Goal: Transaction & Acquisition: Purchase product/service

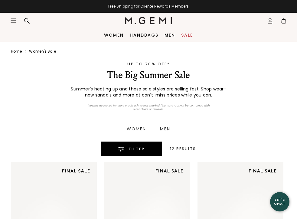
click at [126, 150] on div "Filter" at bounding box center [131, 149] width 42 height 7
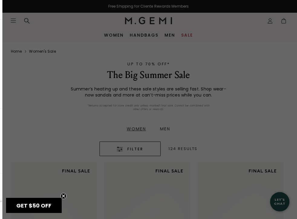
click at [138, 151] on div at bounding box center [148, 109] width 297 height 219
click at [138, 151] on span "Filter" at bounding box center [135, 149] width 16 height 7
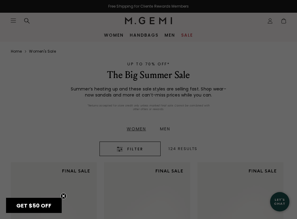
click at [138, 151] on div "Free Shipping for Cliente Rewards Members Icons/20x20/hamburger@2x Women Shop A…" at bounding box center [148, 109] width 297 height 219
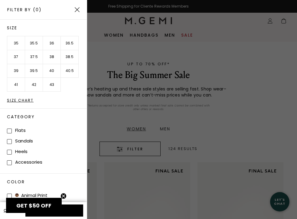
click at [138, 151] on div at bounding box center [148, 109] width 297 height 219
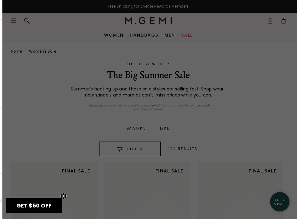
click at [138, 151] on div at bounding box center [148, 109] width 297 height 219
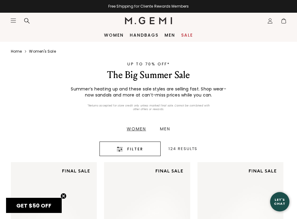
click at [138, 151] on span "Filter" at bounding box center [135, 149] width 16 height 7
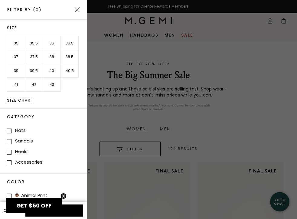
click at [36, 71] on li "39.5" at bounding box center [34, 71] width 18 height 14
click at [79, 9] on img at bounding box center [77, 9] width 5 height 5
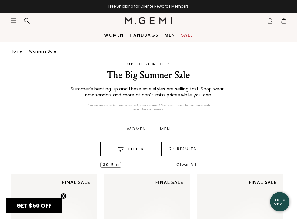
click at [91, 78] on div "The Big Summer Sale" at bounding box center [148, 75] width 227 height 12
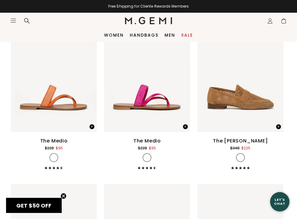
scroll to position [489, 0]
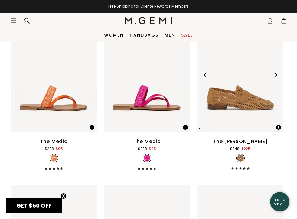
click at [276, 74] on img at bounding box center [275, 74] width 5 height 5
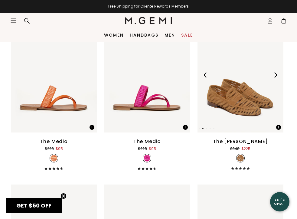
click at [276, 74] on img at bounding box center [275, 74] width 5 height 5
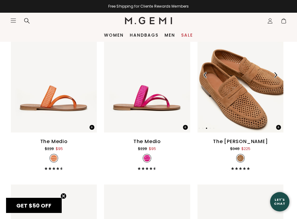
click at [276, 74] on img at bounding box center [275, 74] width 5 height 5
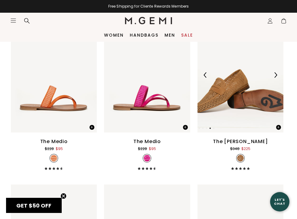
click at [276, 74] on img at bounding box center [275, 74] width 5 height 5
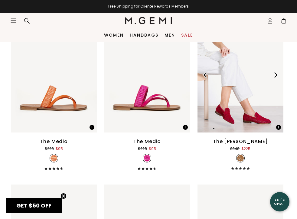
click at [276, 74] on img at bounding box center [275, 74] width 5 height 5
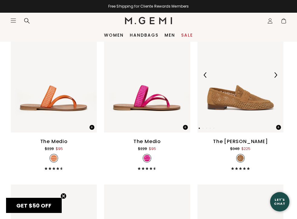
click at [276, 74] on img at bounding box center [275, 74] width 5 height 5
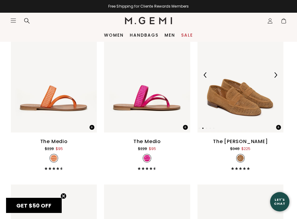
click at [258, 81] on img at bounding box center [241, 75] width 86 height 115
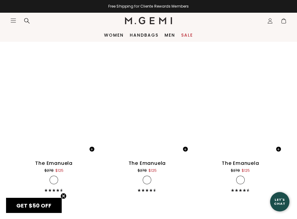
scroll to position [2966, 0]
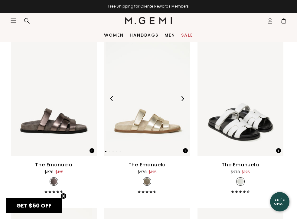
click at [162, 88] on img at bounding box center [147, 98] width 86 height 115
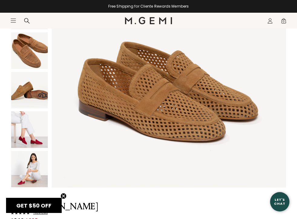
click at [27, 95] on img at bounding box center [29, 90] width 37 height 37
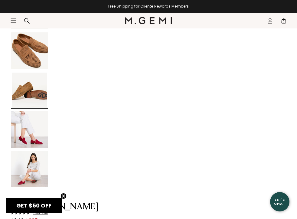
scroll to position [722, 0]
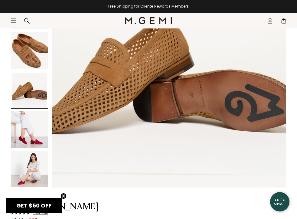
click at [36, 59] on img at bounding box center [29, 50] width 37 height 37
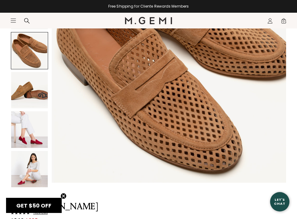
scroll to position [482, 0]
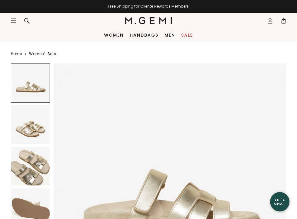
click at [41, 94] on div at bounding box center [30, 83] width 39 height 39
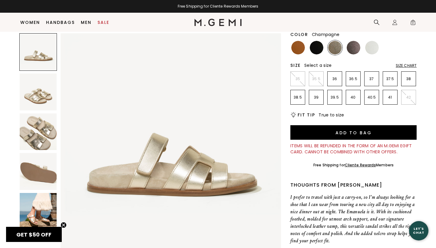
scroll to position [71, 0]
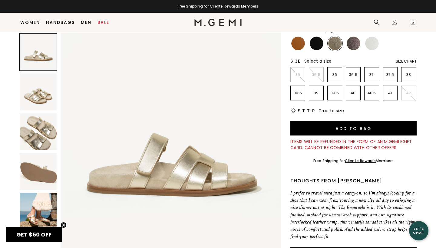
click at [34, 98] on img at bounding box center [38, 92] width 37 height 37
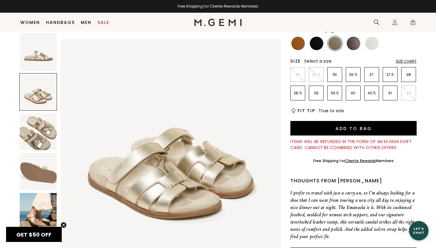
scroll to position [226, 0]
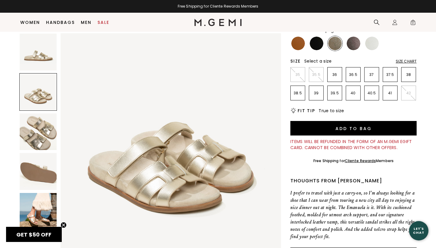
click at [36, 124] on img at bounding box center [38, 132] width 37 height 37
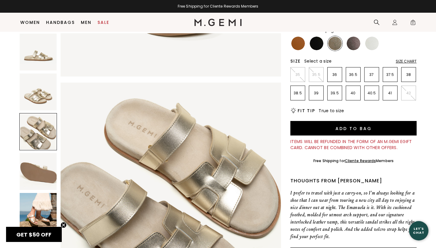
scroll to position [453, 0]
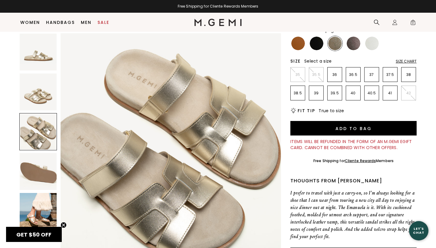
click at [32, 168] on img at bounding box center [38, 171] width 37 height 37
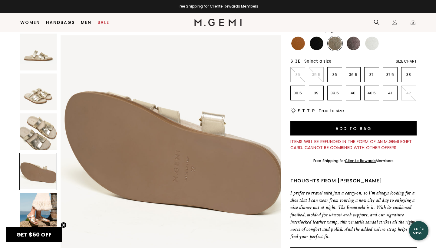
scroll to position [680, 0]
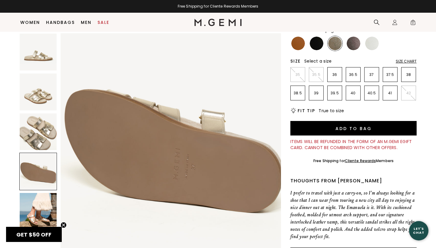
click at [51, 209] on img at bounding box center [38, 211] width 37 height 37
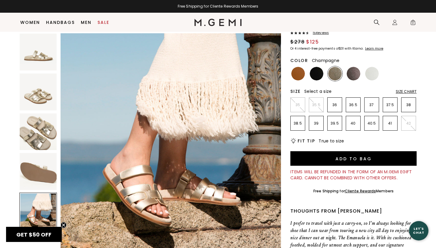
scroll to position [41, 0]
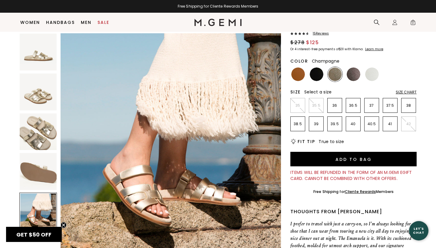
click at [47, 131] on img at bounding box center [38, 132] width 37 height 37
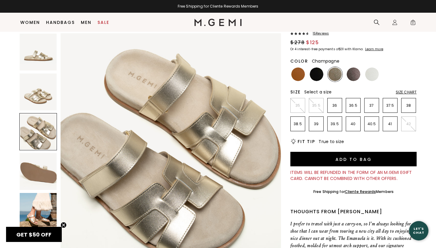
click at [40, 205] on img at bounding box center [38, 211] width 37 height 37
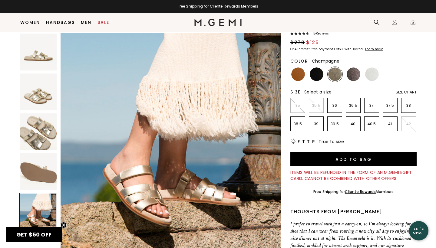
click at [50, 88] on img at bounding box center [38, 92] width 37 height 37
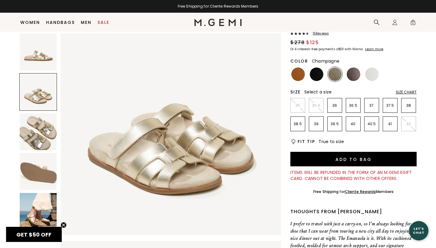
scroll to position [226, 0]
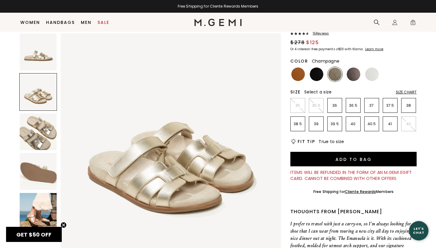
click at [45, 67] on img at bounding box center [38, 52] width 37 height 37
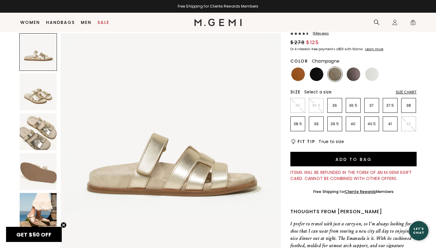
click at [46, 134] on img at bounding box center [38, 132] width 37 height 37
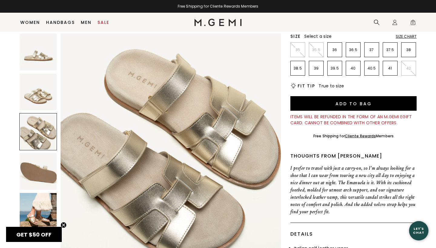
scroll to position [98, 0]
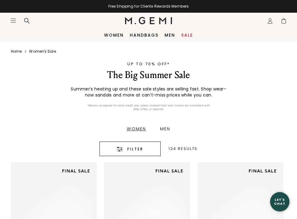
click at [132, 150] on span "Filter" at bounding box center [135, 149] width 16 height 7
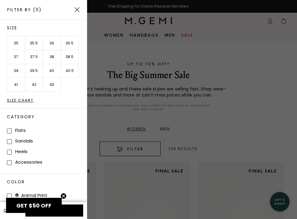
click at [35, 68] on li "39.5" at bounding box center [34, 71] width 18 height 14
click at [75, 13] on div "Filter By (1)" at bounding box center [43, 10] width 87 height 20
click at [77, 8] on img at bounding box center [77, 9] width 5 height 5
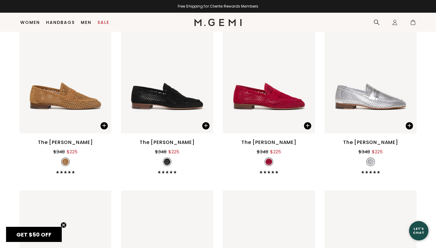
scroll to position [624, 0]
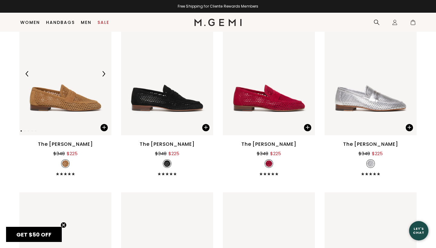
click at [76, 91] on img at bounding box center [65, 73] width 92 height 123
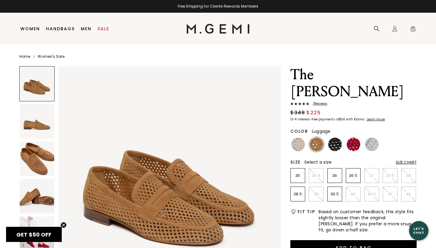
click at [38, 199] on img at bounding box center [37, 196] width 35 height 35
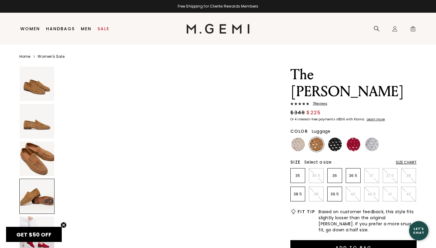
scroll to position [687, 0]
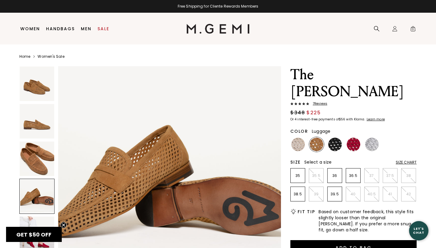
click at [36, 164] on img at bounding box center [37, 159] width 35 height 35
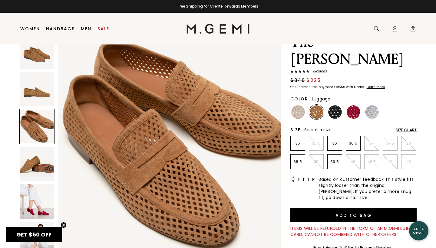
scroll to position [0, 0]
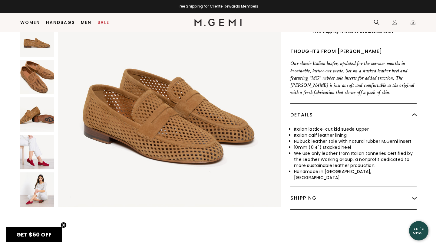
click at [38, 102] on img at bounding box center [37, 114] width 35 height 35
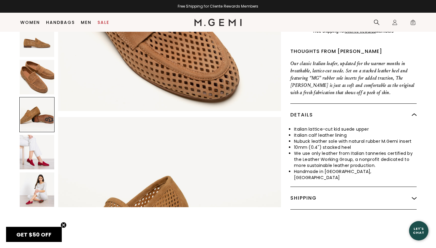
scroll to position [687, 0]
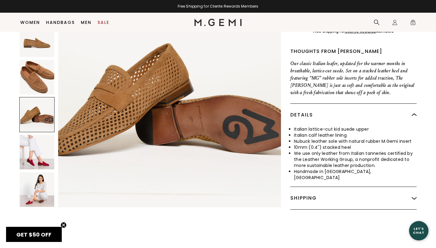
click at [38, 81] on img at bounding box center [37, 77] width 35 height 35
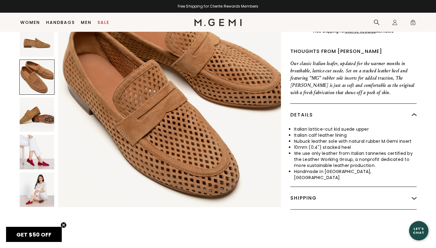
click at [48, 44] on img at bounding box center [37, 39] width 35 height 35
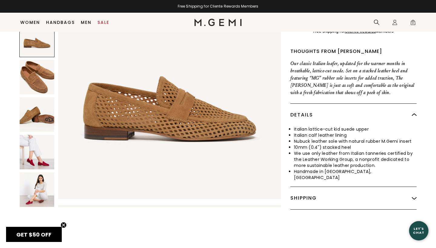
scroll to position [229, 0]
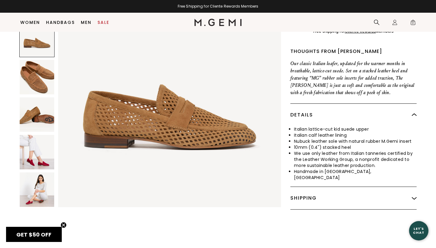
click at [39, 62] on img at bounding box center [37, 77] width 35 height 35
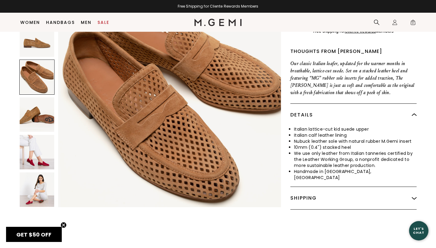
scroll to position [458, 0]
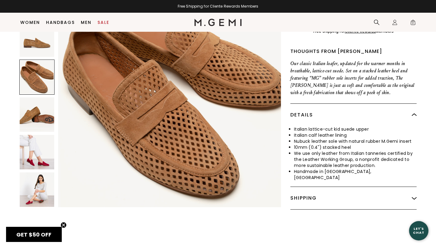
click at [30, 196] on img at bounding box center [37, 190] width 35 height 35
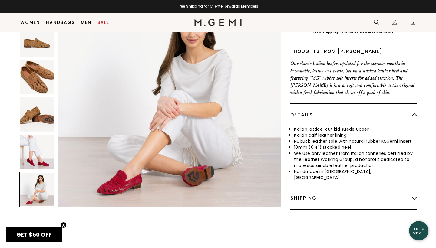
scroll to position [1144, 0]
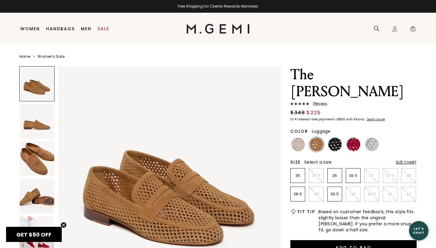
click at [34, 163] on img at bounding box center [37, 159] width 35 height 35
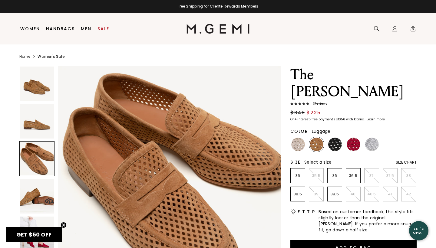
click at [315, 147] on img at bounding box center [317, 145] width 14 height 14
click at [315, 146] on img at bounding box center [317, 145] width 14 height 14
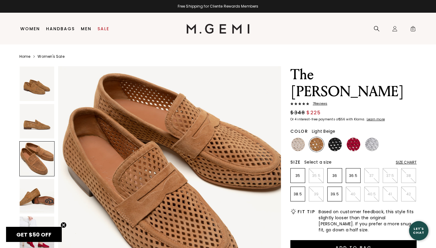
click at [299, 143] on img at bounding box center [298, 145] width 14 height 14
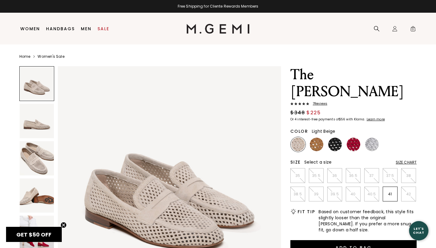
click at [299, 143] on img at bounding box center [298, 145] width 14 height 14
click at [297, 143] on img at bounding box center [298, 145] width 14 height 14
click at [45, 127] on img at bounding box center [37, 121] width 35 height 35
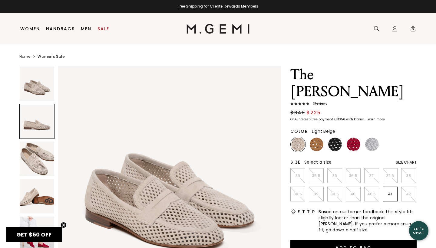
scroll to position [229, 0]
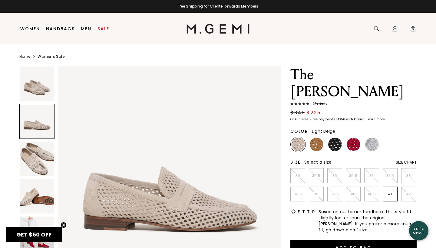
click at [45, 127] on div at bounding box center [36, 121] width 35 height 35
